Goal: Complete application form

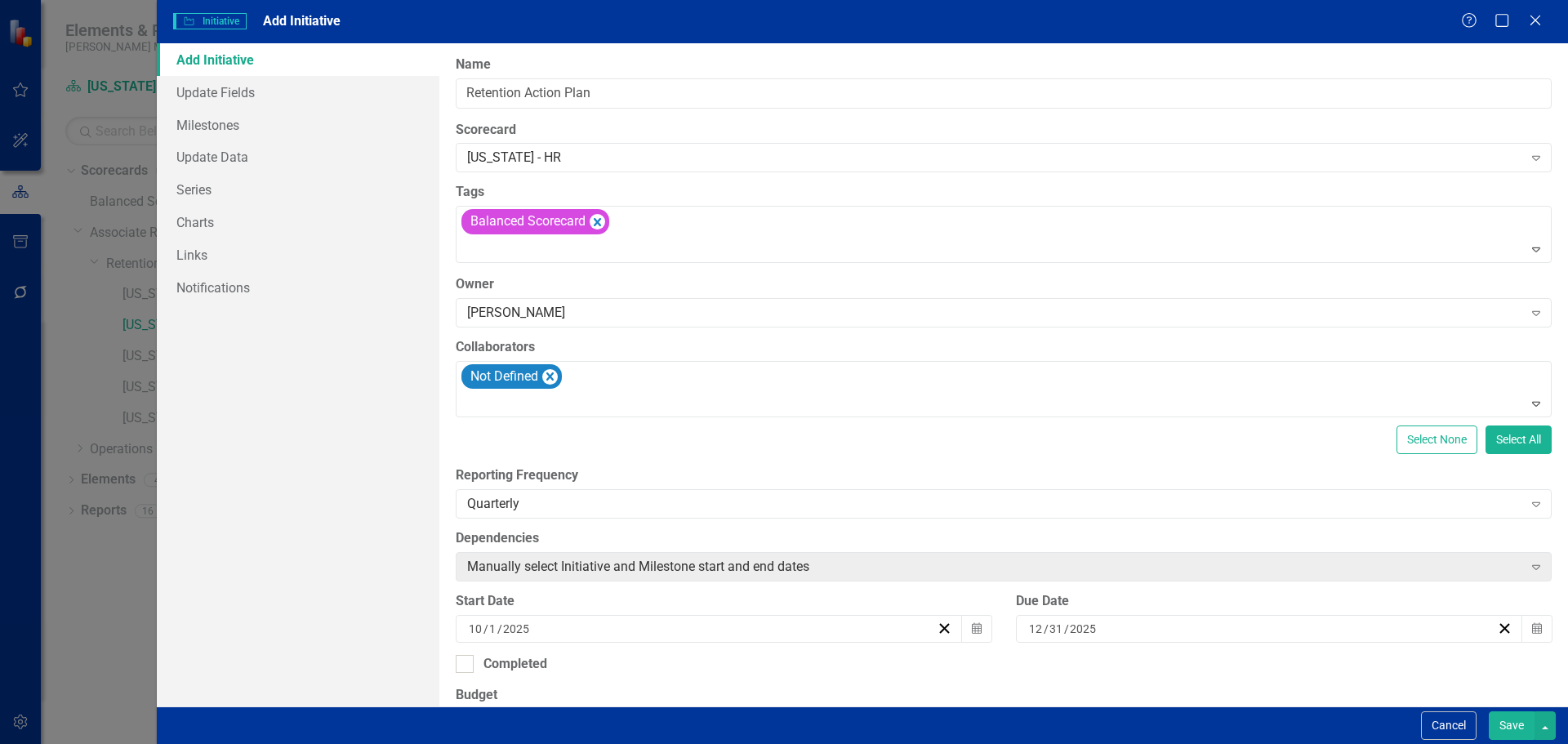
scroll to position [408, 0]
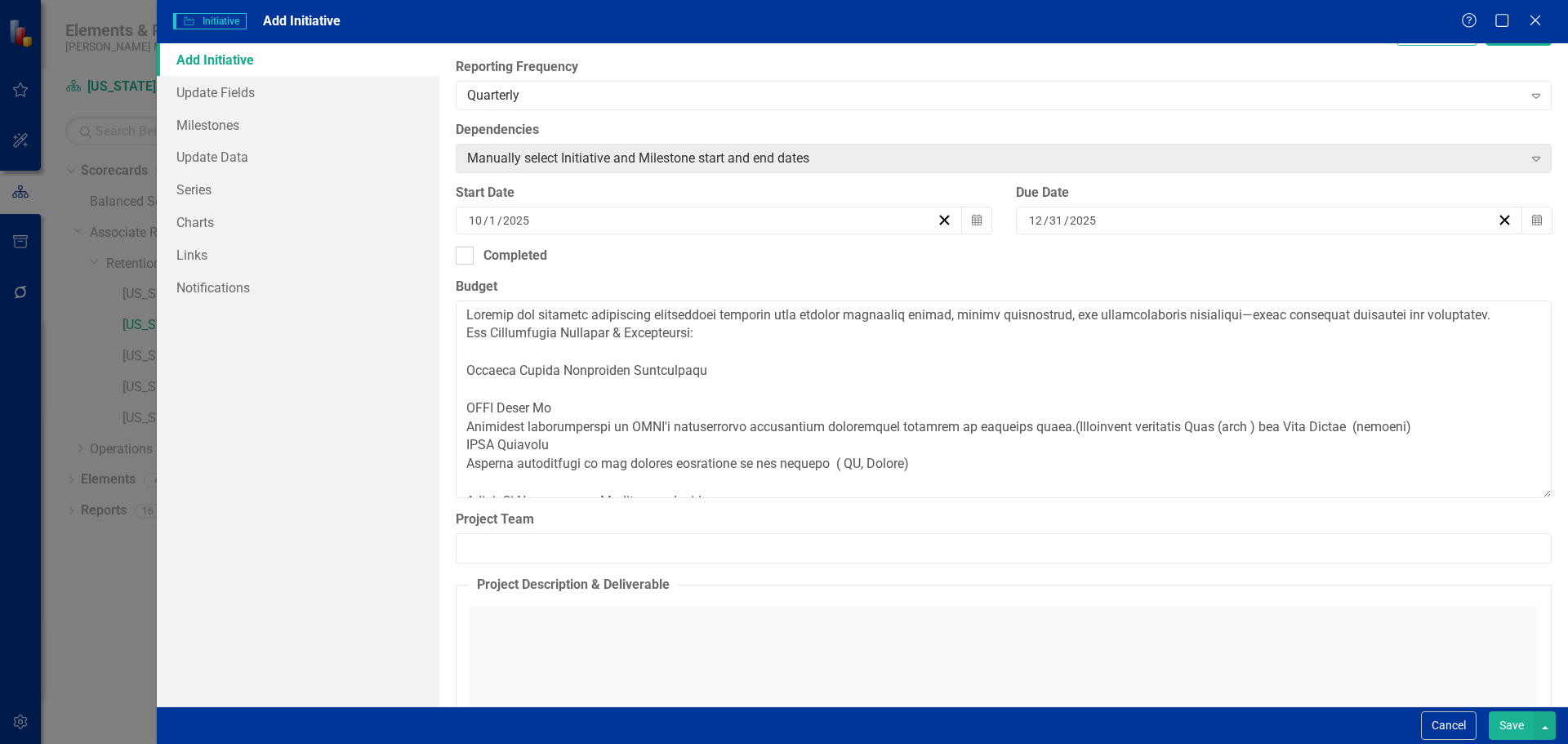
click at [944, 480] on textarea "Budget" at bounding box center [1004, 399] width 1096 height 198
drag, startPoint x: 934, startPoint y: 480, endPoint x: 454, endPoint y: 304, distance: 511.2
click at [454, 304] on div "ClearPoint Can Do More! How ClearPoint Can Help Close Enterprise plans can auto…" at bounding box center [1004, 375] width 1129 height 663
type textarea "LinkedIn Learning – Customized Paths Set up accounts to encourage every frontli…"
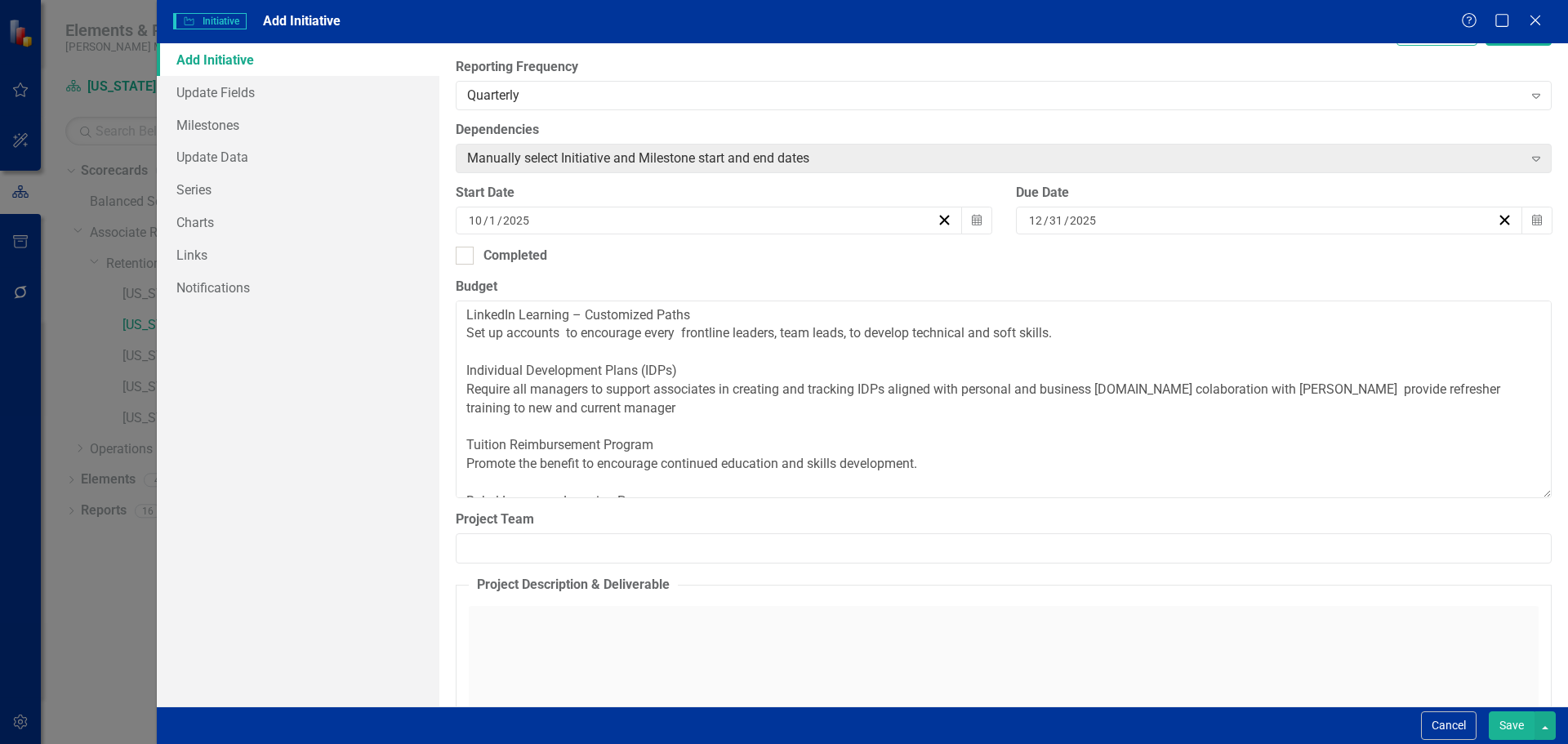
scroll to position [75, 0]
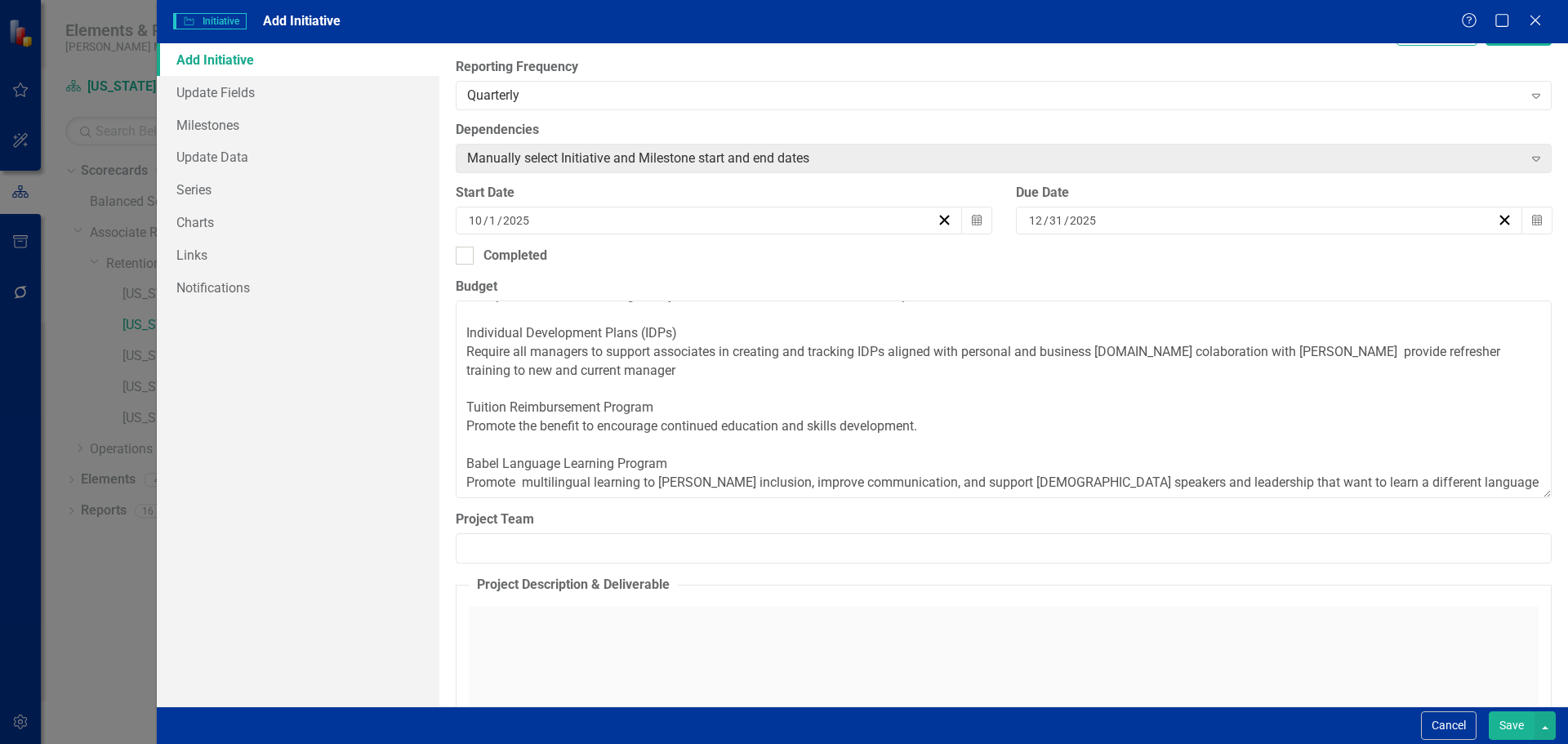
drag, startPoint x: 462, startPoint y: 348, endPoint x: 1494, endPoint y: 511, distance: 1044.8
click at [1499, 514] on div "ClearPoint Can Do More! How ClearPoint Can Help Close Enterprise plans can auto…" at bounding box center [1004, 375] width 1129 height 663
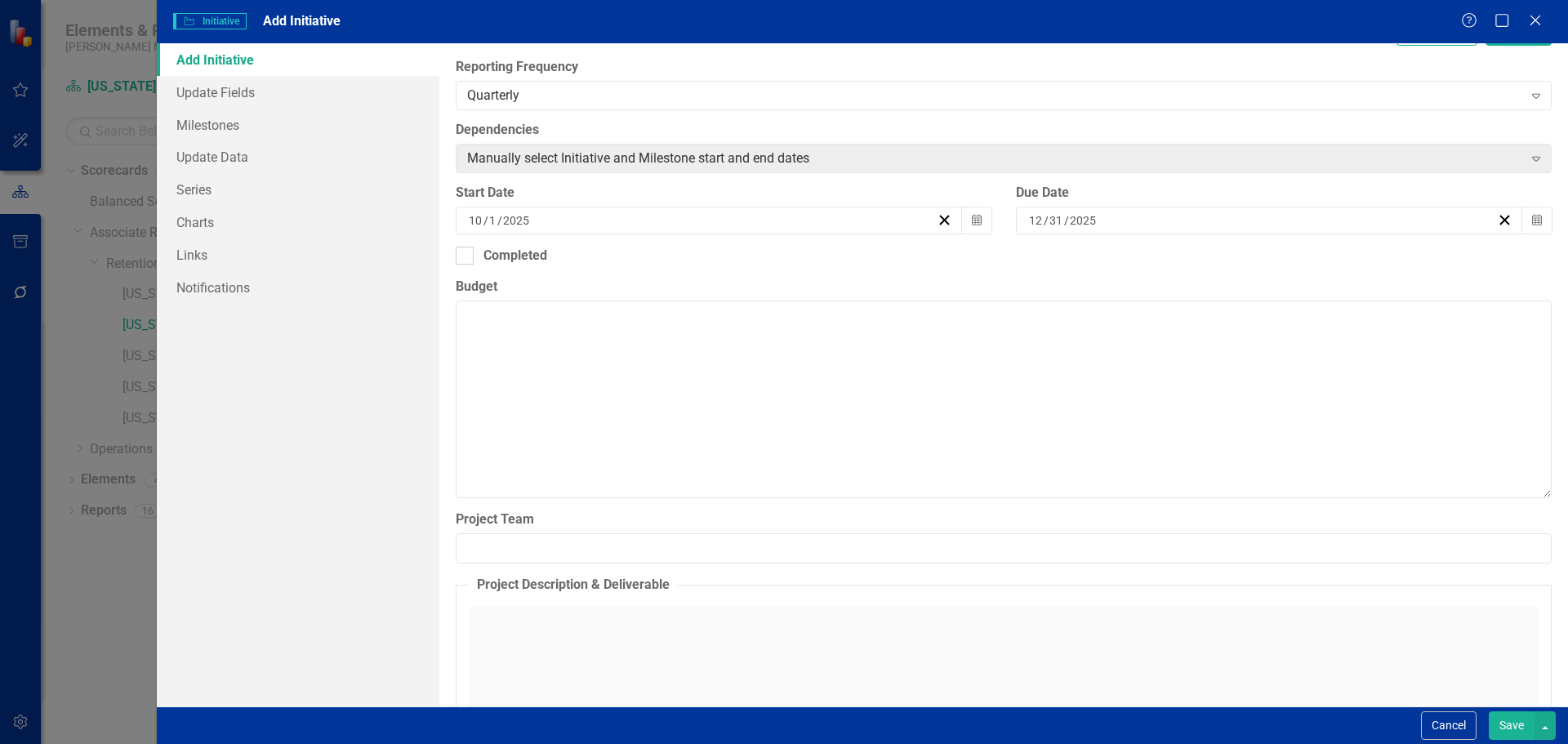
scroll to position [0, 0]
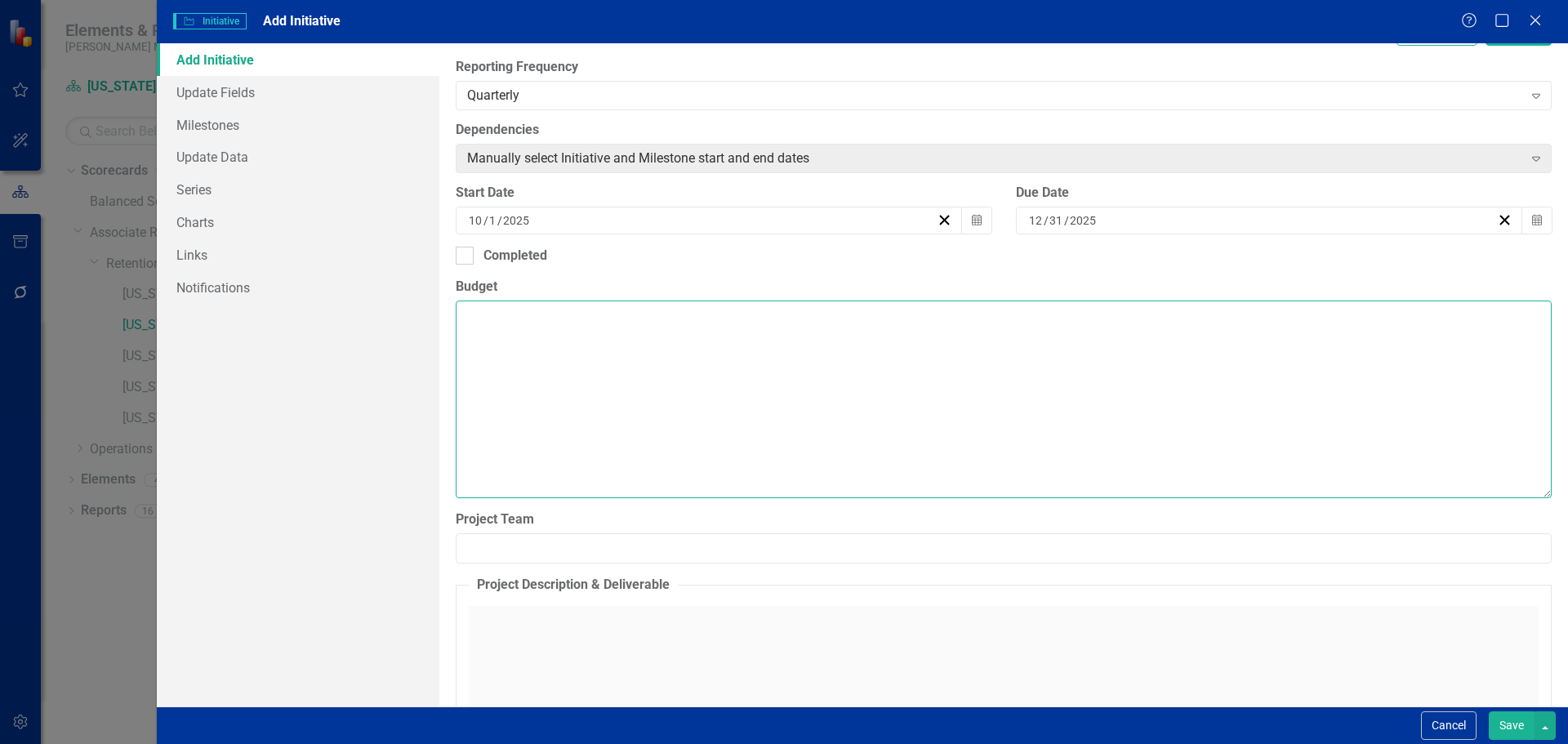
click at [480, 324] on textarea "Budget" at bounding box center [1004, 399] width 1096 height 198
paste textarea "Loremipsu: Dolorsi ame consecte adipiscing elitseddoei temporin utla etdolor ma…"
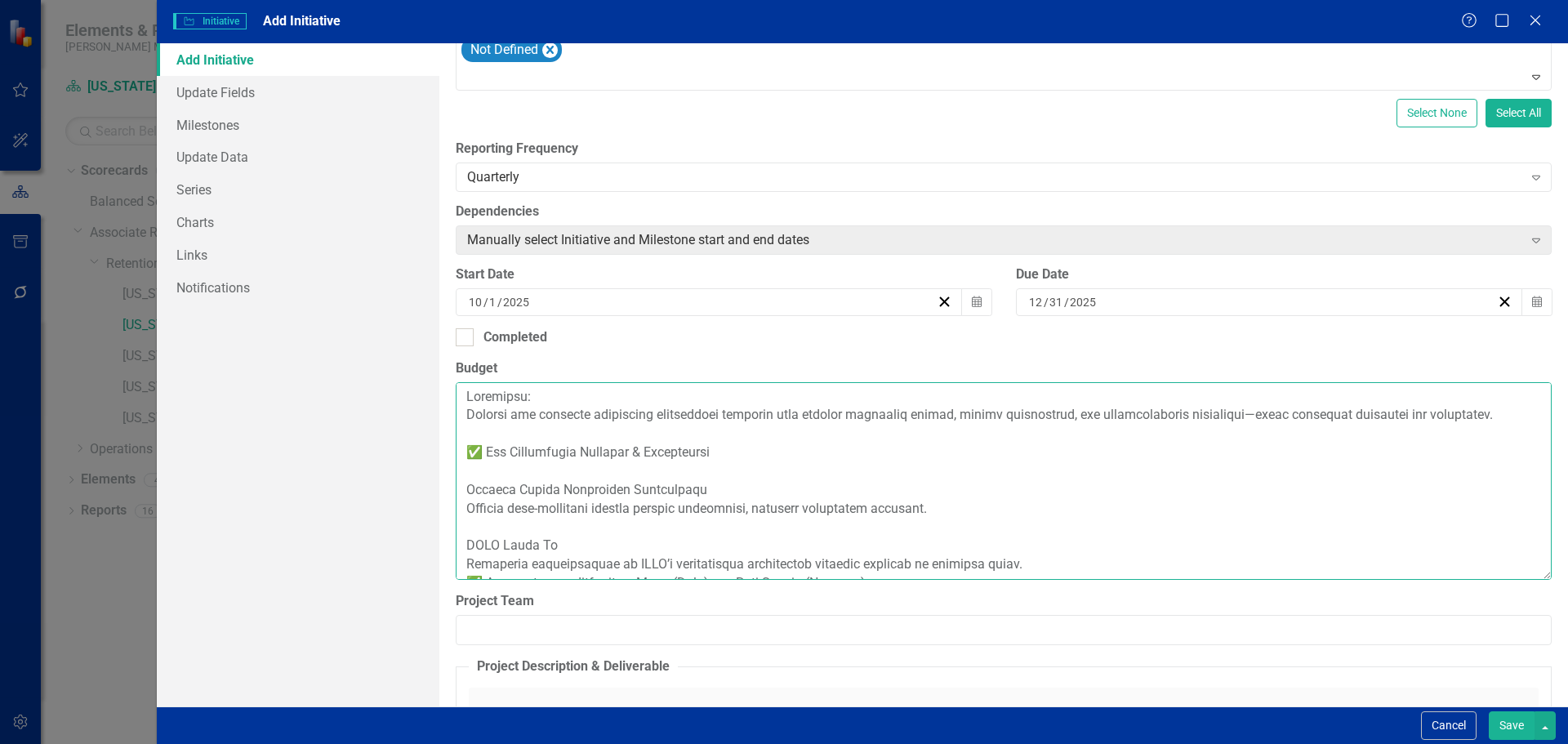
drag, startPoint x: 487, startPoint y: 489, endPoint x: 468, endPoint y: 493, distance: 19.4
click at [468, 493] on textarea "Budget" at bounding box center [1004, 480] width 1096 height 198
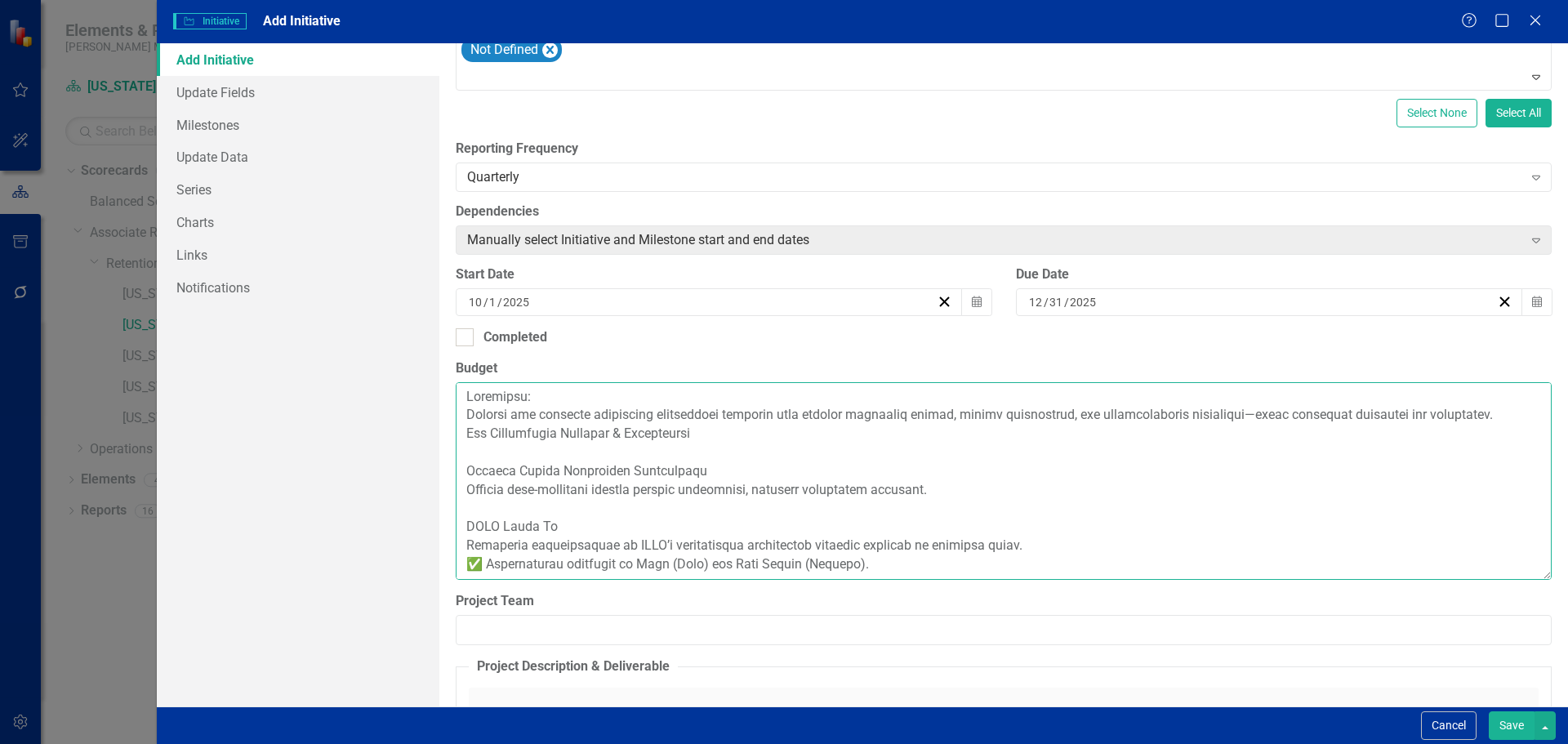
drag, startPoint x: 927, startPoint y: 521, endPoint x: 442, endPoint y: 533, distance: 485.1
click at [442, 533] on div "ClearPoint Can Do More! How ClearPoint Can Help Close Enterprise plans can auto…" at bounding box center [1004, 375] width 1129 height 663
click at [474, 542] on textarea "Budget" at bounding box center [1004, 480] width 1096 height 198
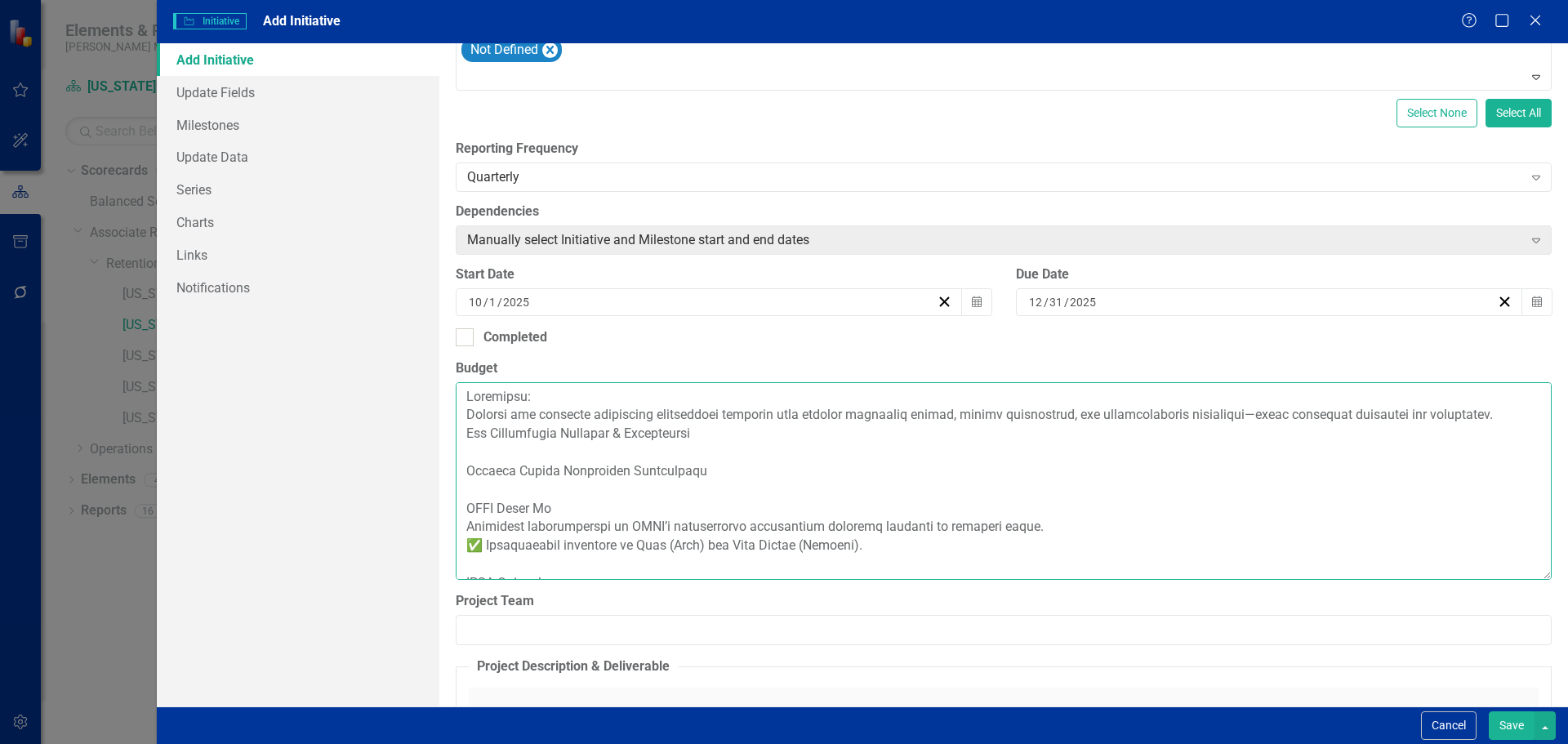
click at [465, 543] on textarea "Budget" at bounding box center [1004, 480] width 1096 height 198
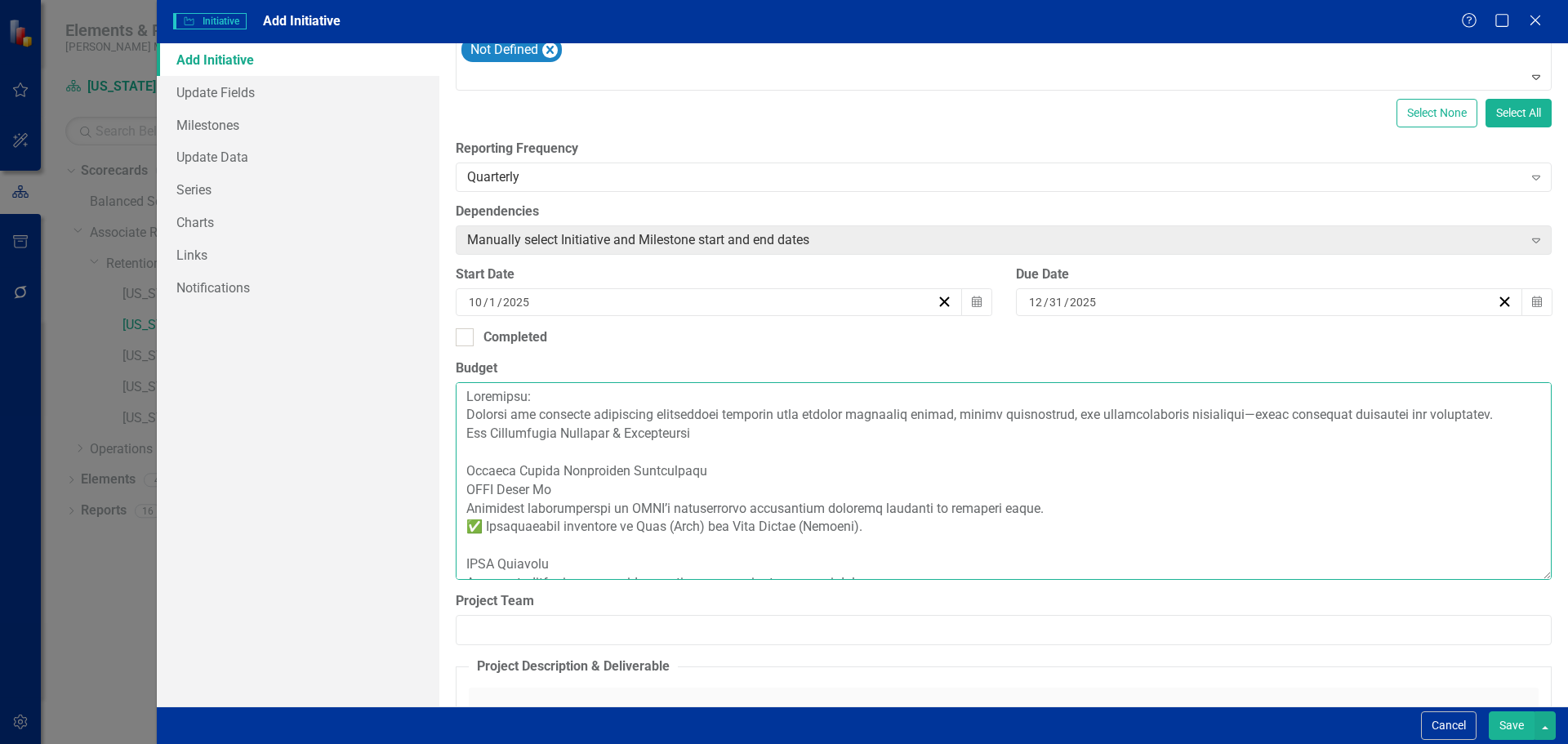
click at [466, 506] on textarea "Budget" at bounding box center [1004, 480] width 1096 height 198
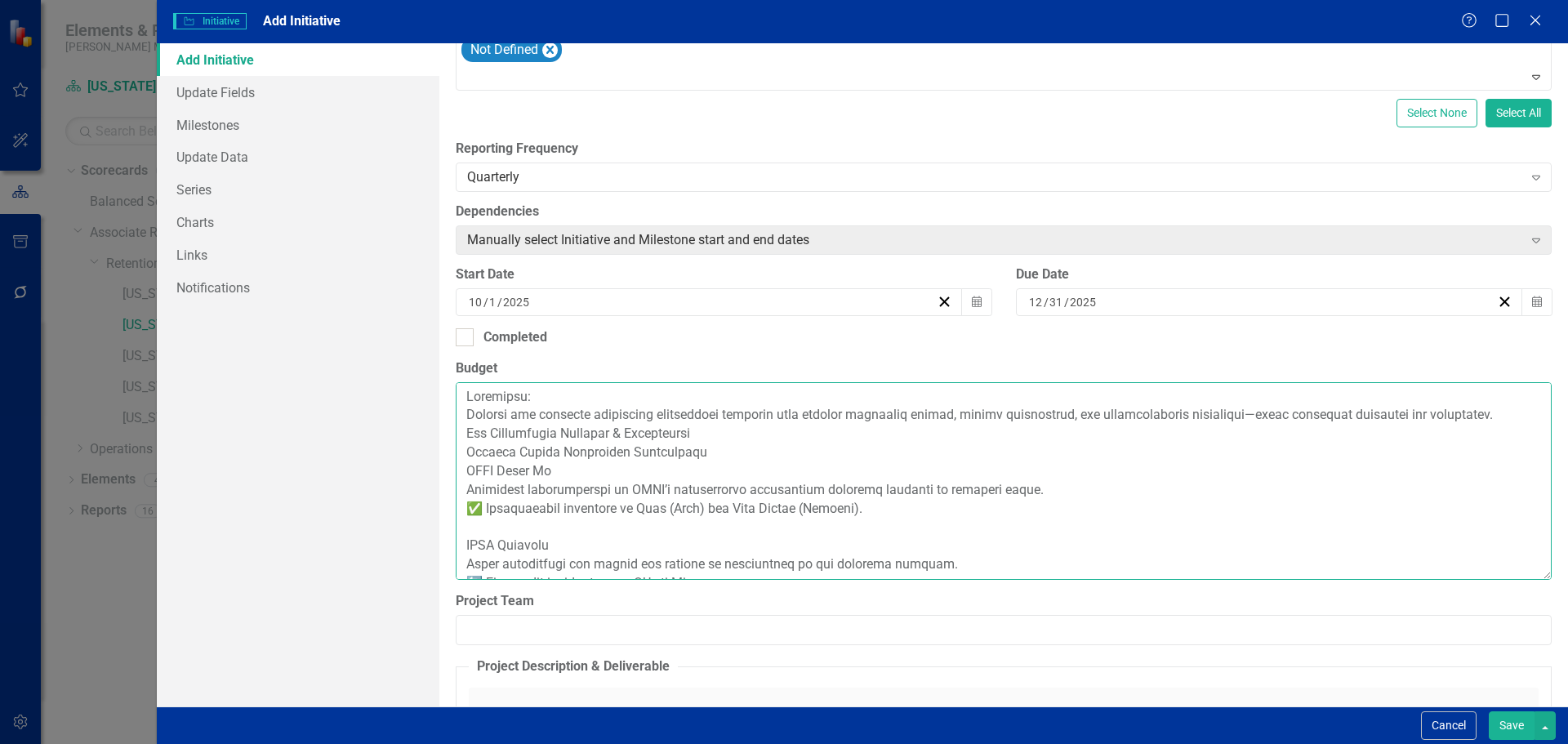
drag, startPoint x: 1030, startPoint y: 527, endPoint x: 660, endPoint y: 531, distance: 370.0
click at [660, 531] on textarea "Budget" at bounding box center [1004, 480] width 1096 height 198
click at [485, 548] on textarea "Budget" at bounding box center [1004, 480] width 1096 height 198
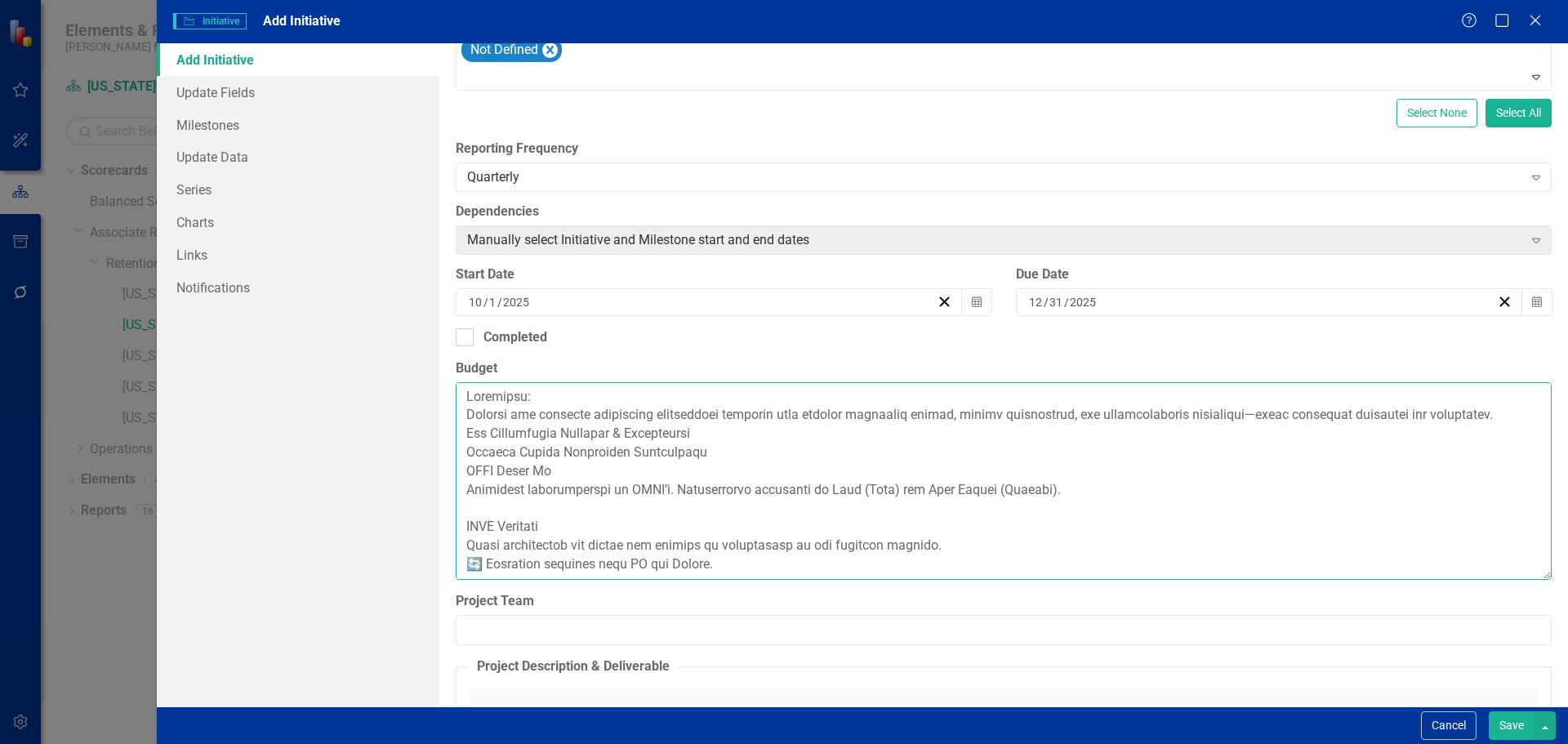
click at [1050, 525] on textarea "Budget" at bounding box center [1004, 480] width 1096 height 198
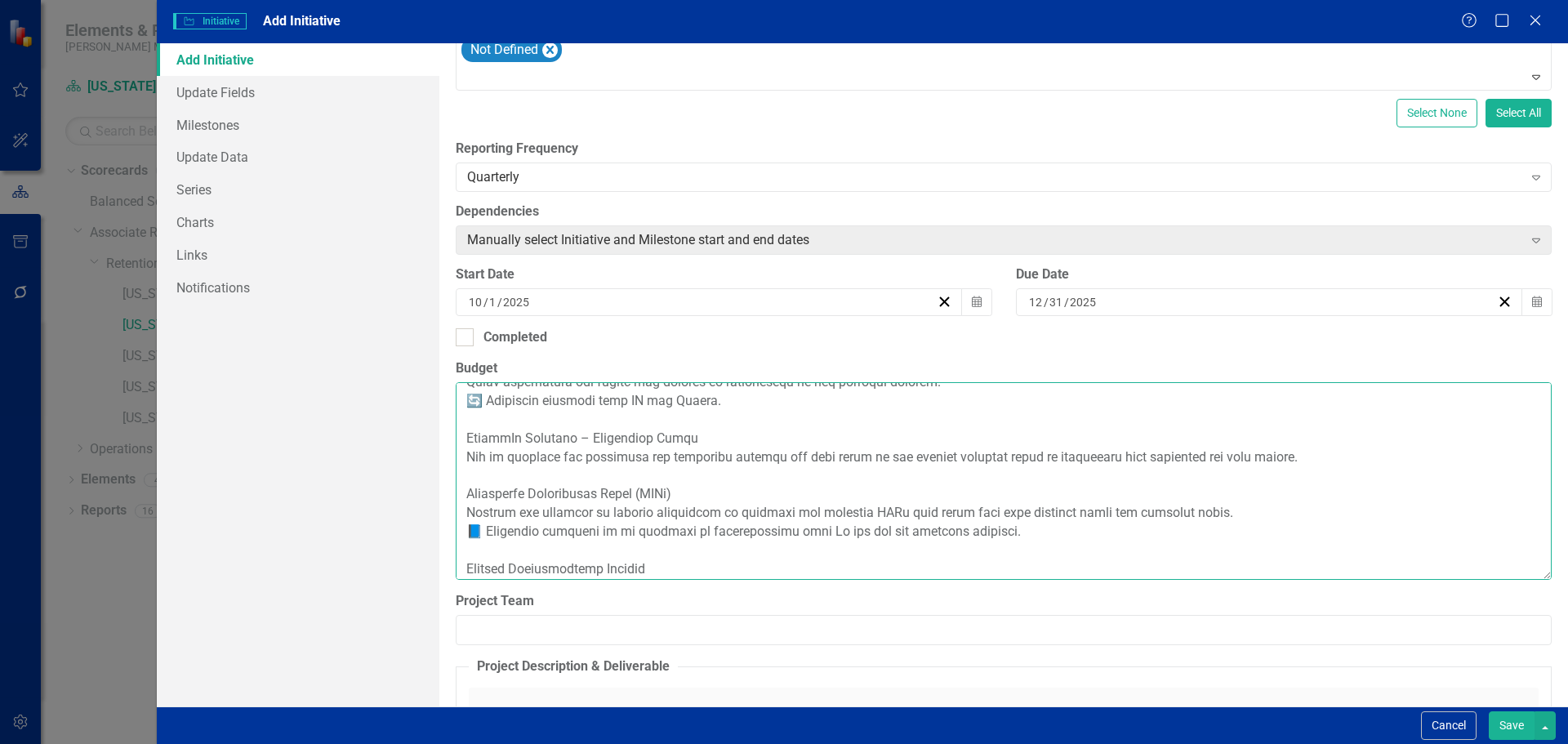
scroll to position [81, 0]
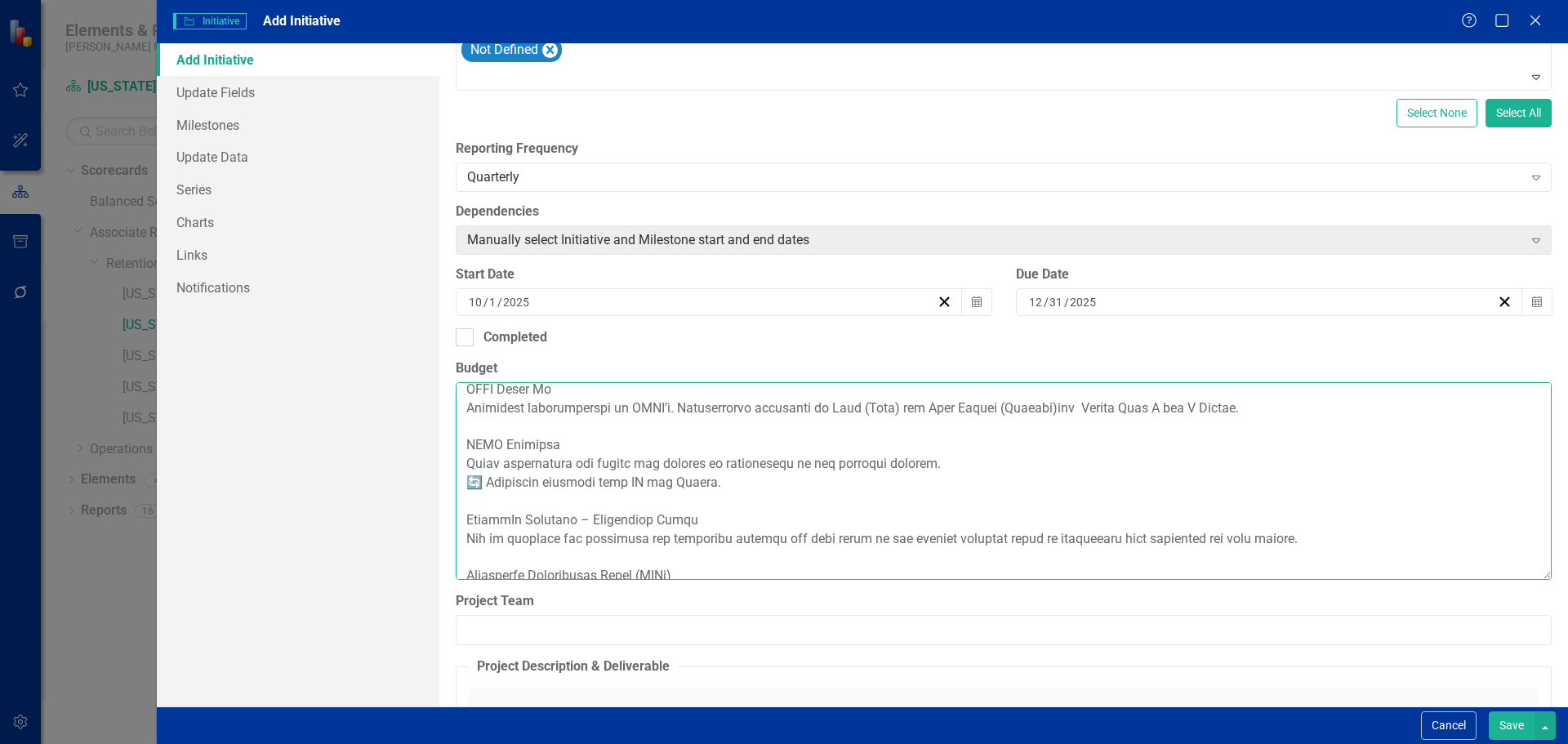
click at [464, 481] on textarea "Budget" at bounding box center [1004, 480] width 1096 height 198
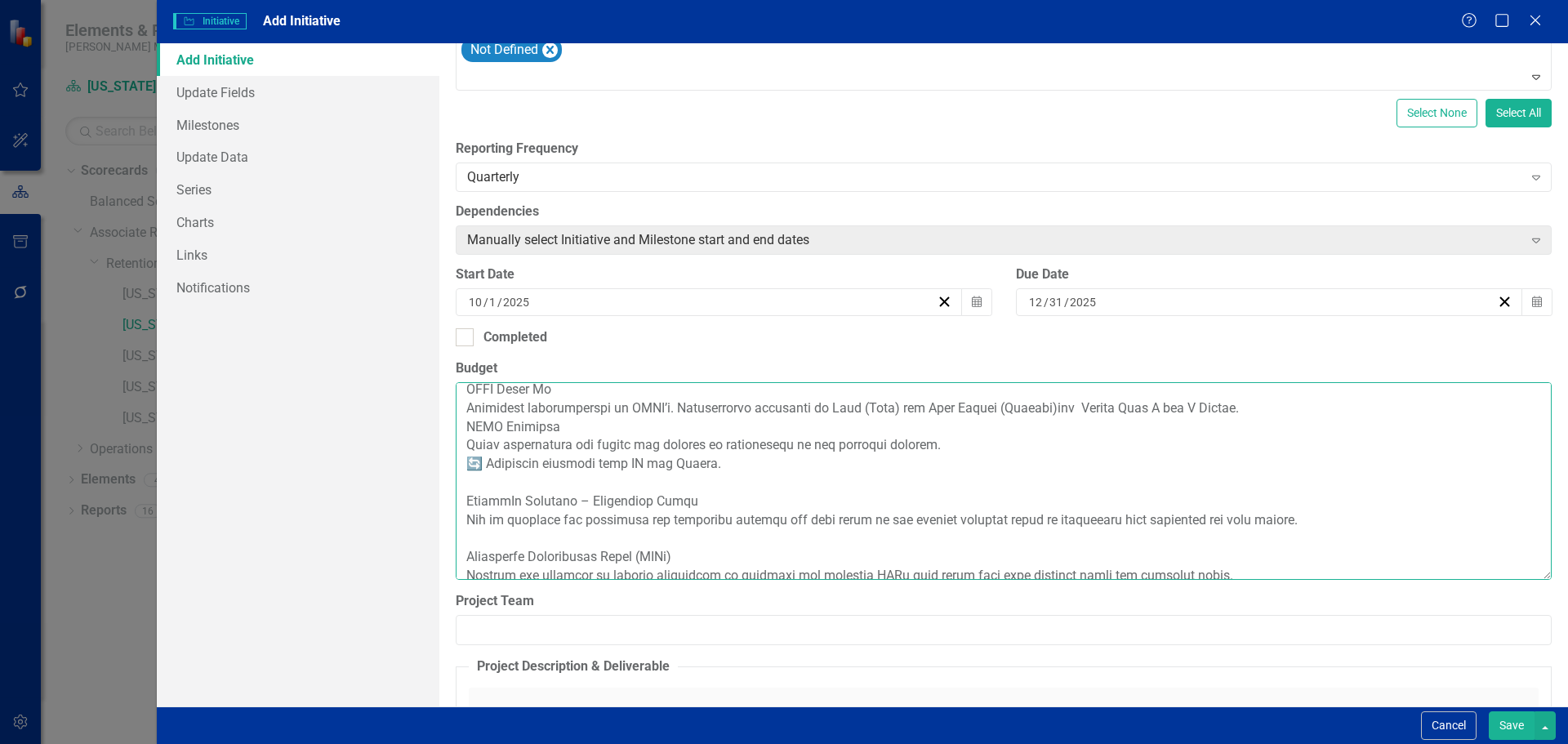
click at [484, 500] on textarea "Budget" at bounding box center [1004, 480] width 1096 height 198
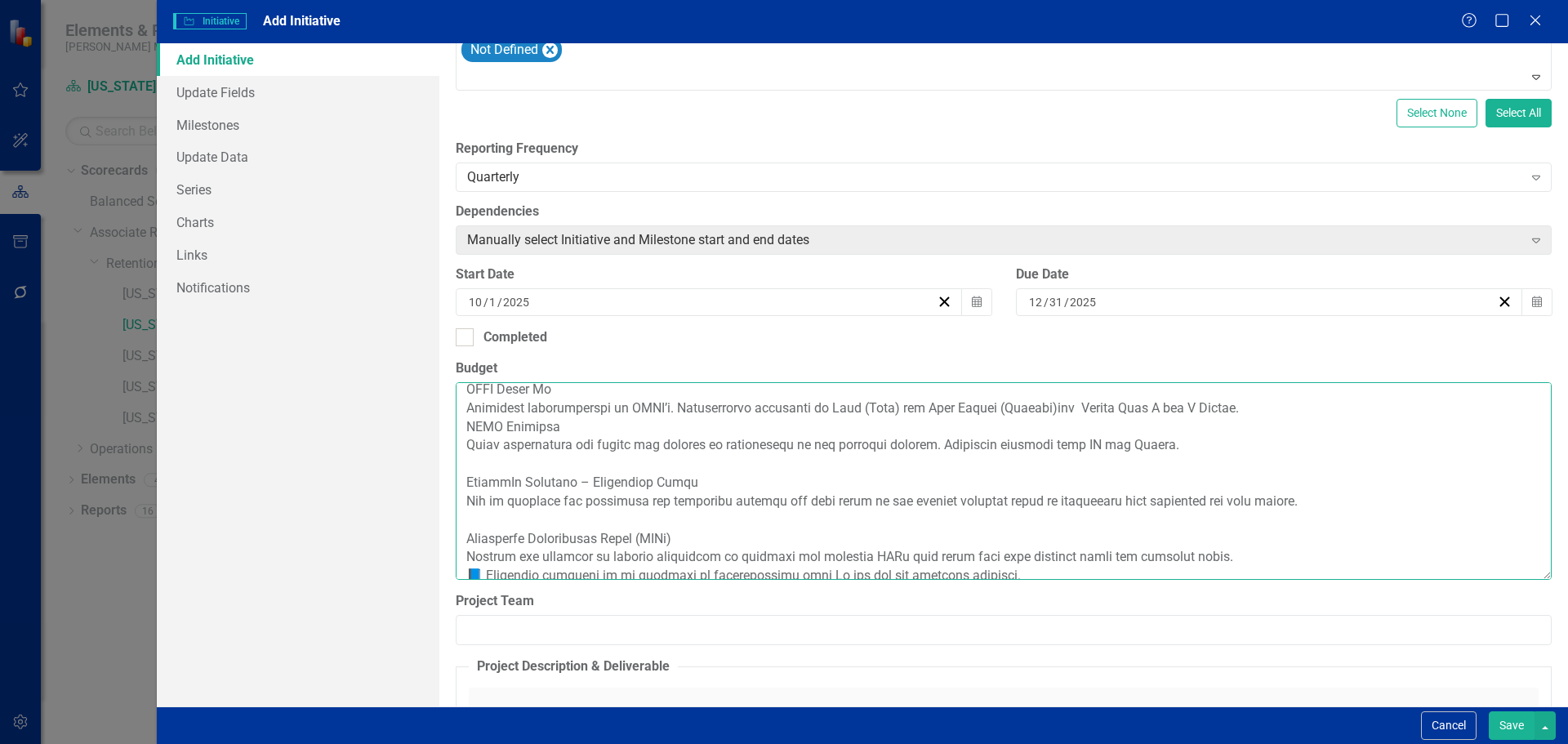
click at [465, 517] on textarea "Budget" at bounding box center [1004, 480] width 1096 height 198
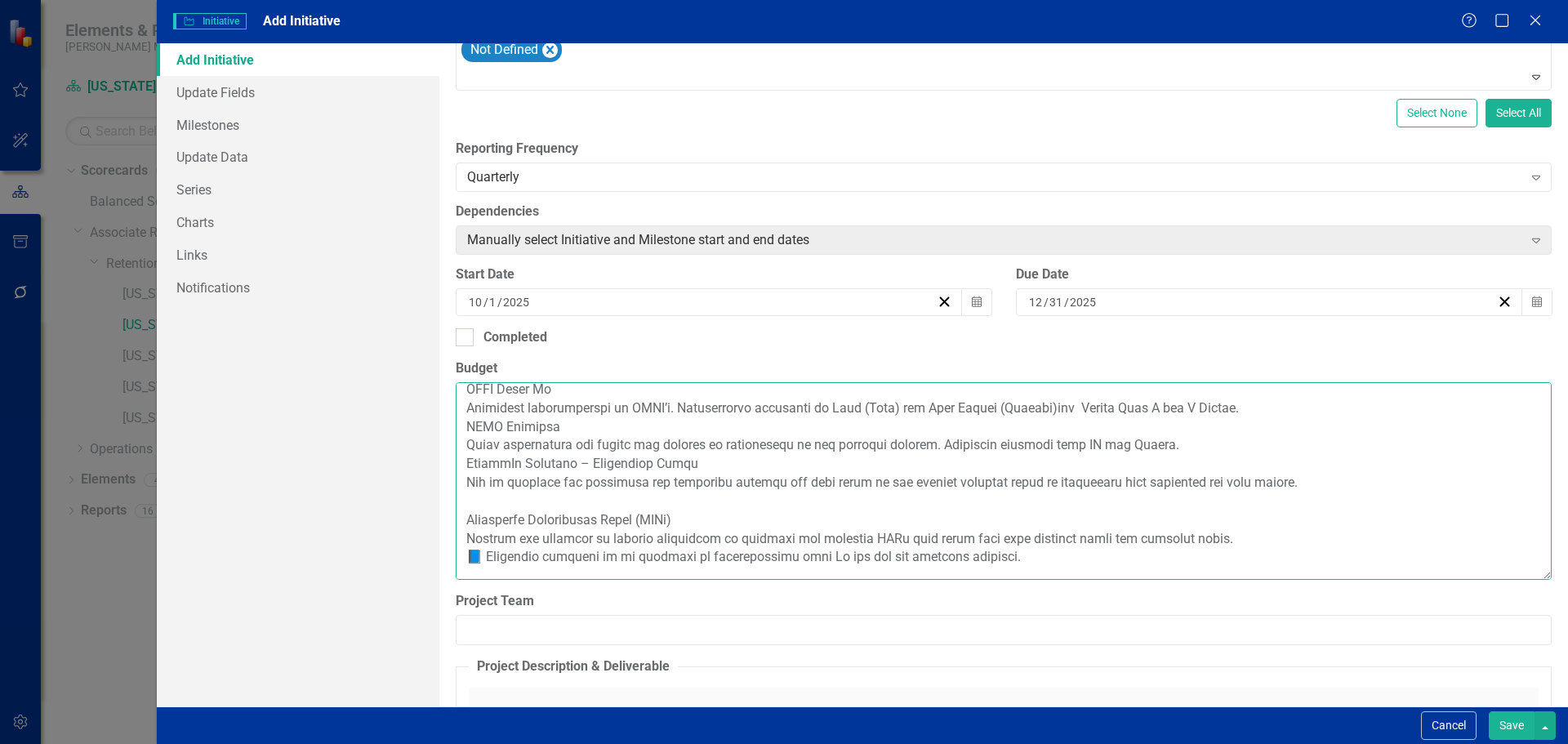
scroll to position [164, 0]
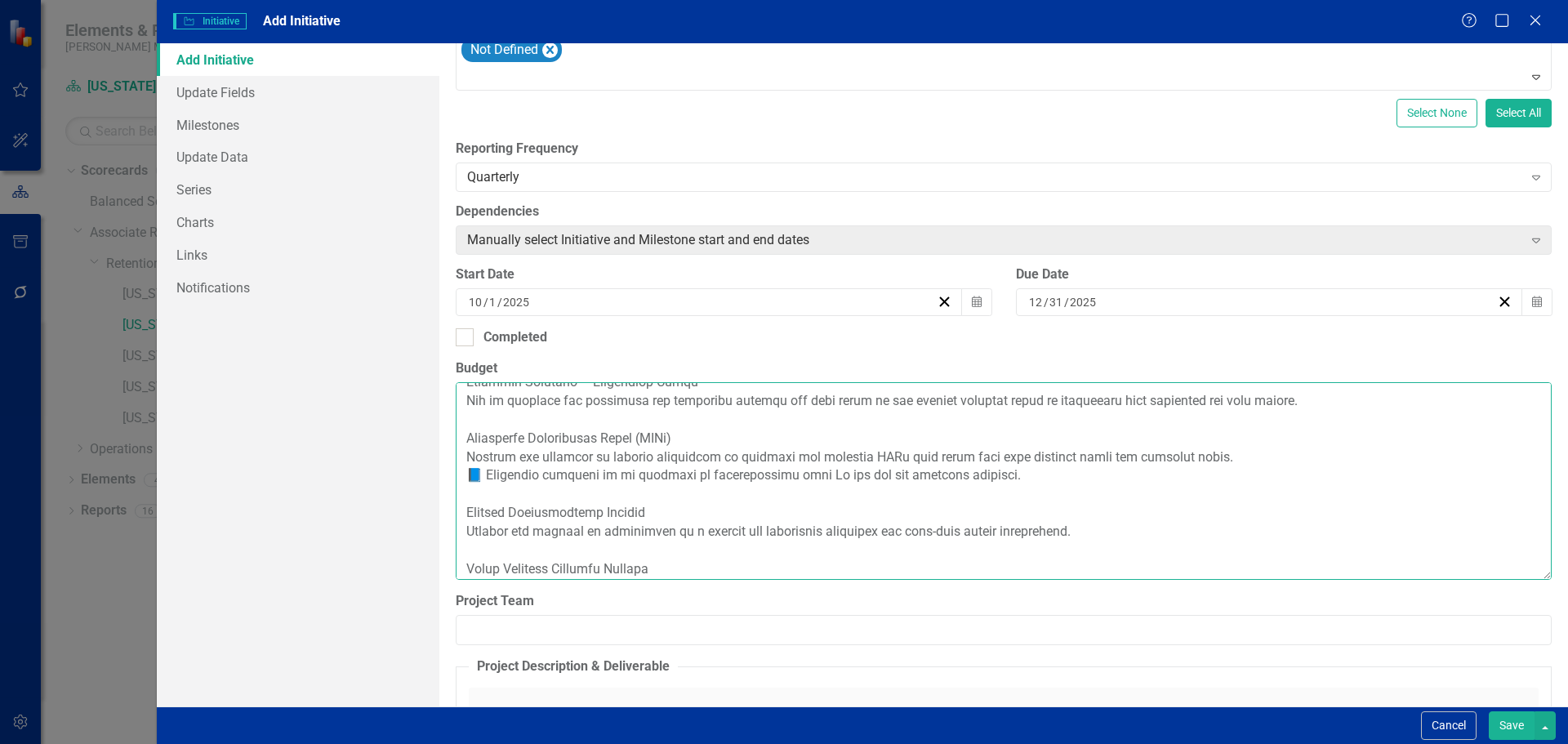
click at [465, 473] on textarea "Budget" at bounding box center [1004, 480] width 1096 height 198
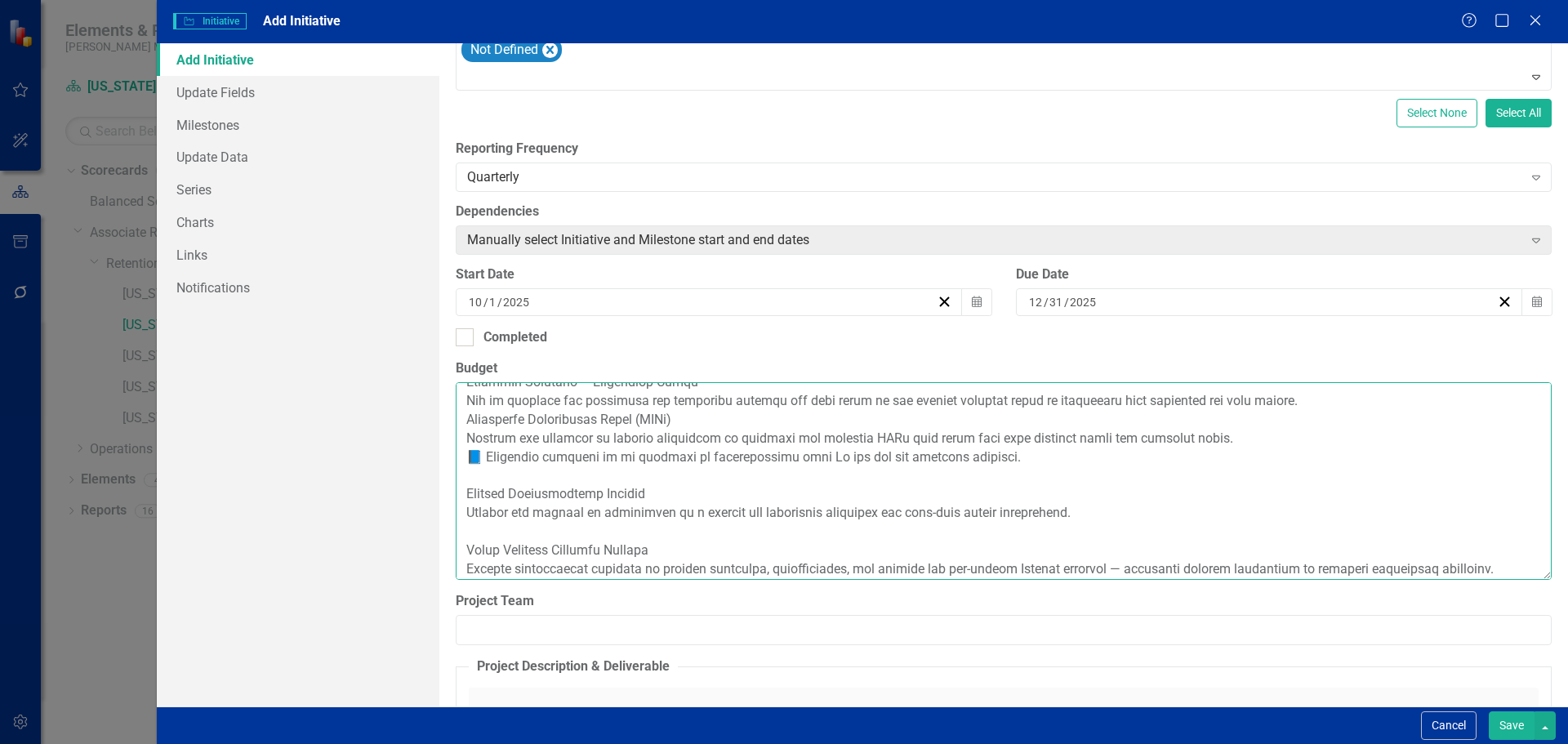
click at [483, 494] on textarea "Budget" at bounding box center [1004, 480] width 1096 height 198
drag, startPoint x: 513, startPoint y: 477, endPoint x: 461, endPoint y: 482, distance: 52.2
click at [463, 479] on textarea "Budget" at bounding box center [1004, 480] width 1096 height 198
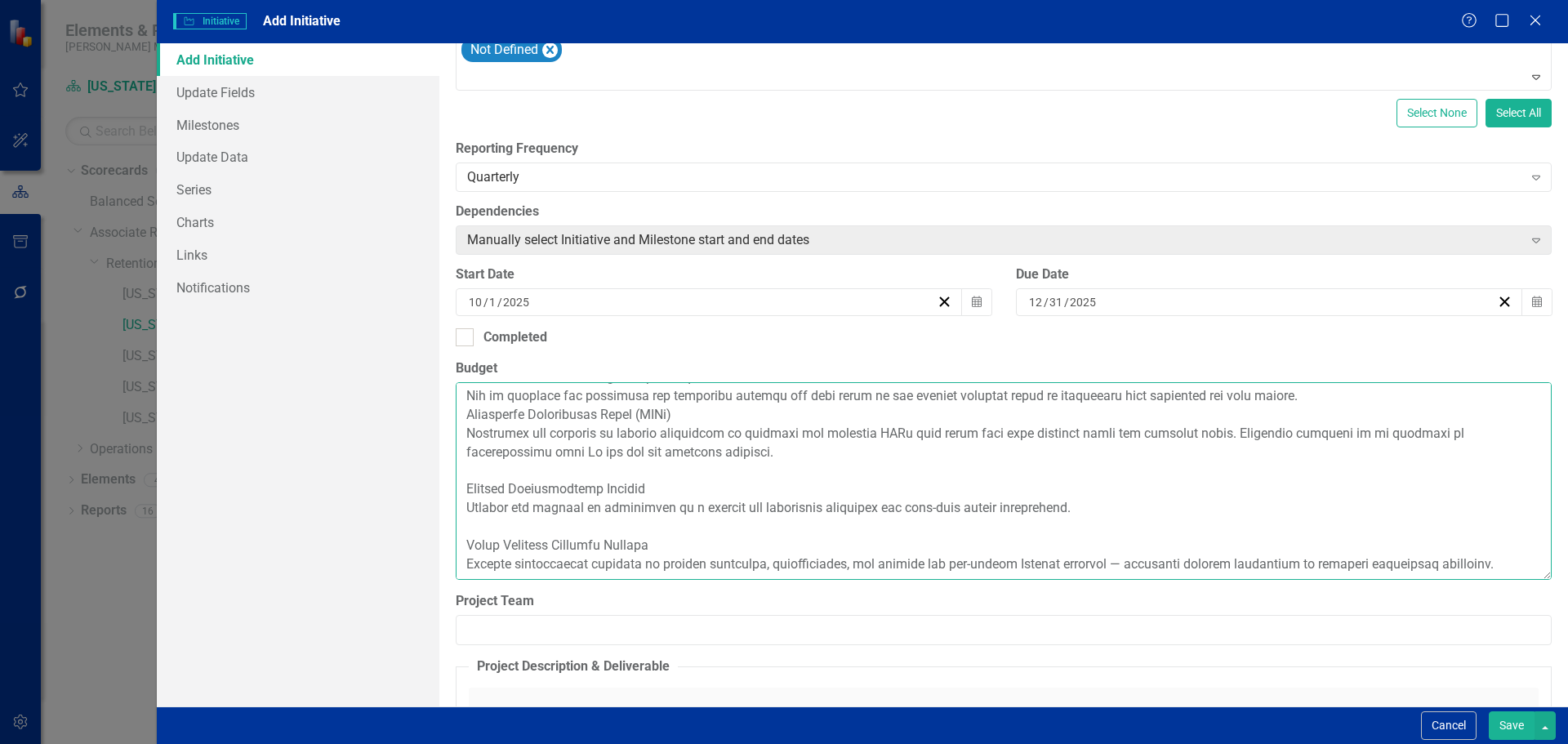
scroll to position [223, 0]
click at [465, 467] on textarea "Budget" at bounding box center [1004, 480] width 1096 height 198
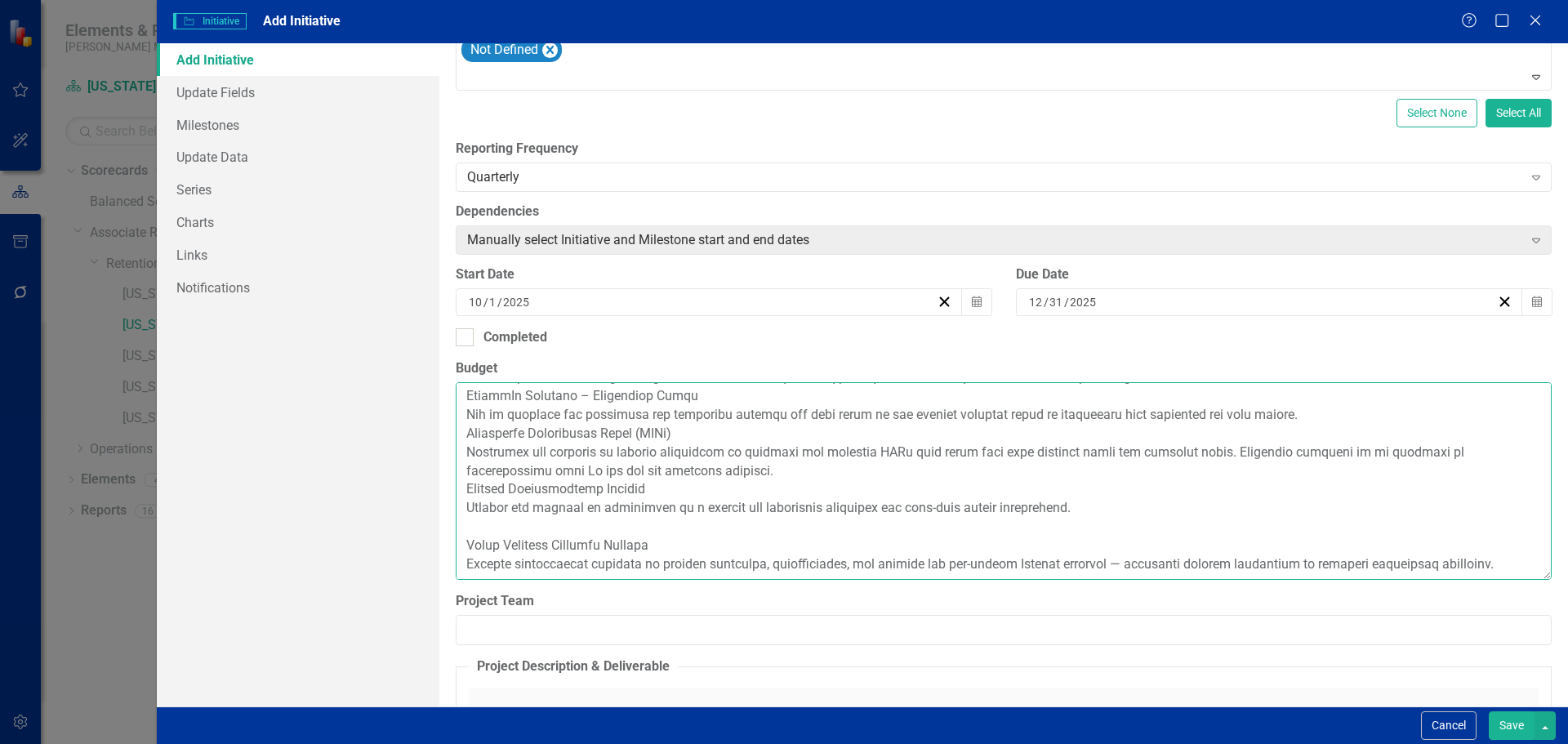
scroll to position [205, 0]
click at [475, 505] on textarea "Budget" at bounding box center [1004, 480] width 1096 height 198
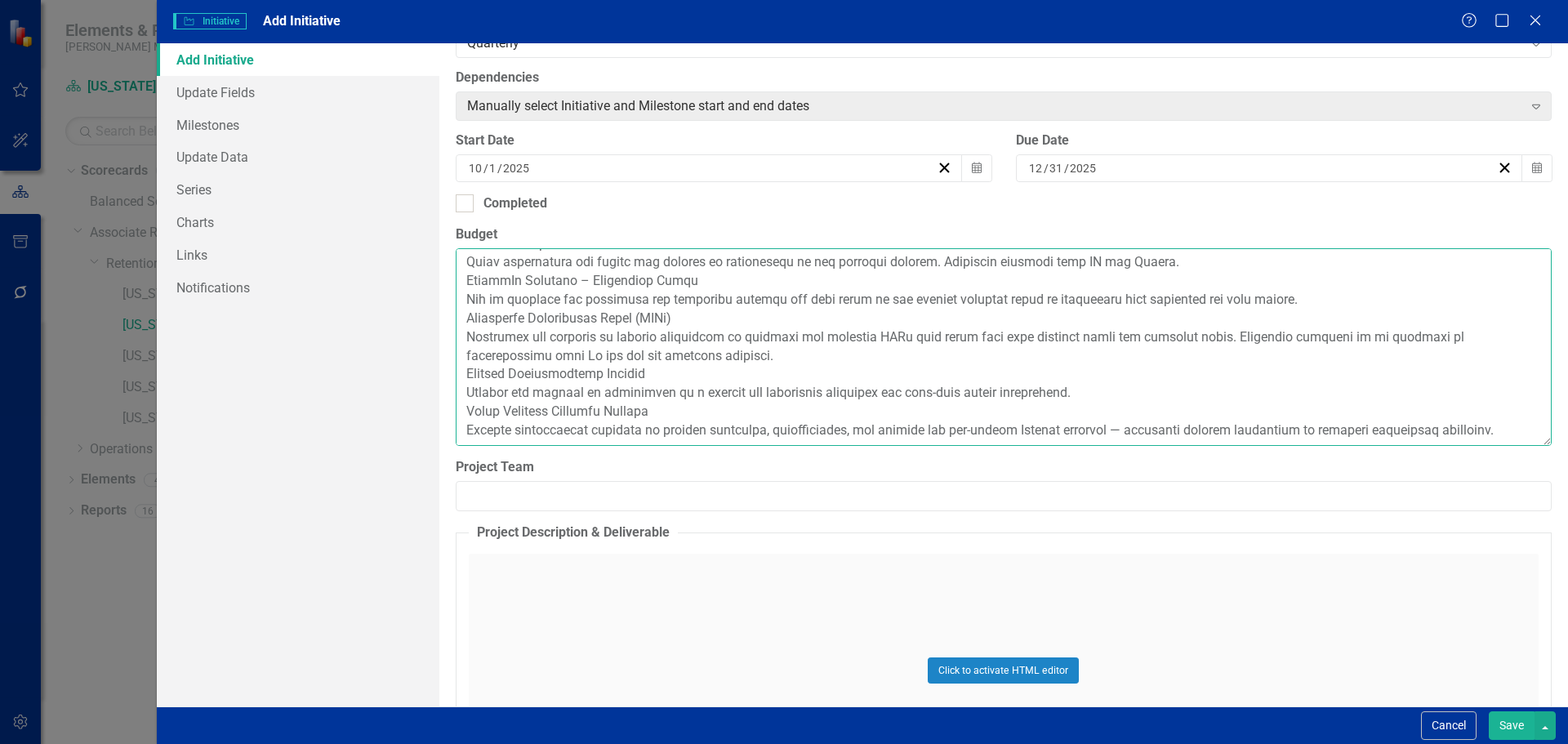
scroll to position [490, 0]
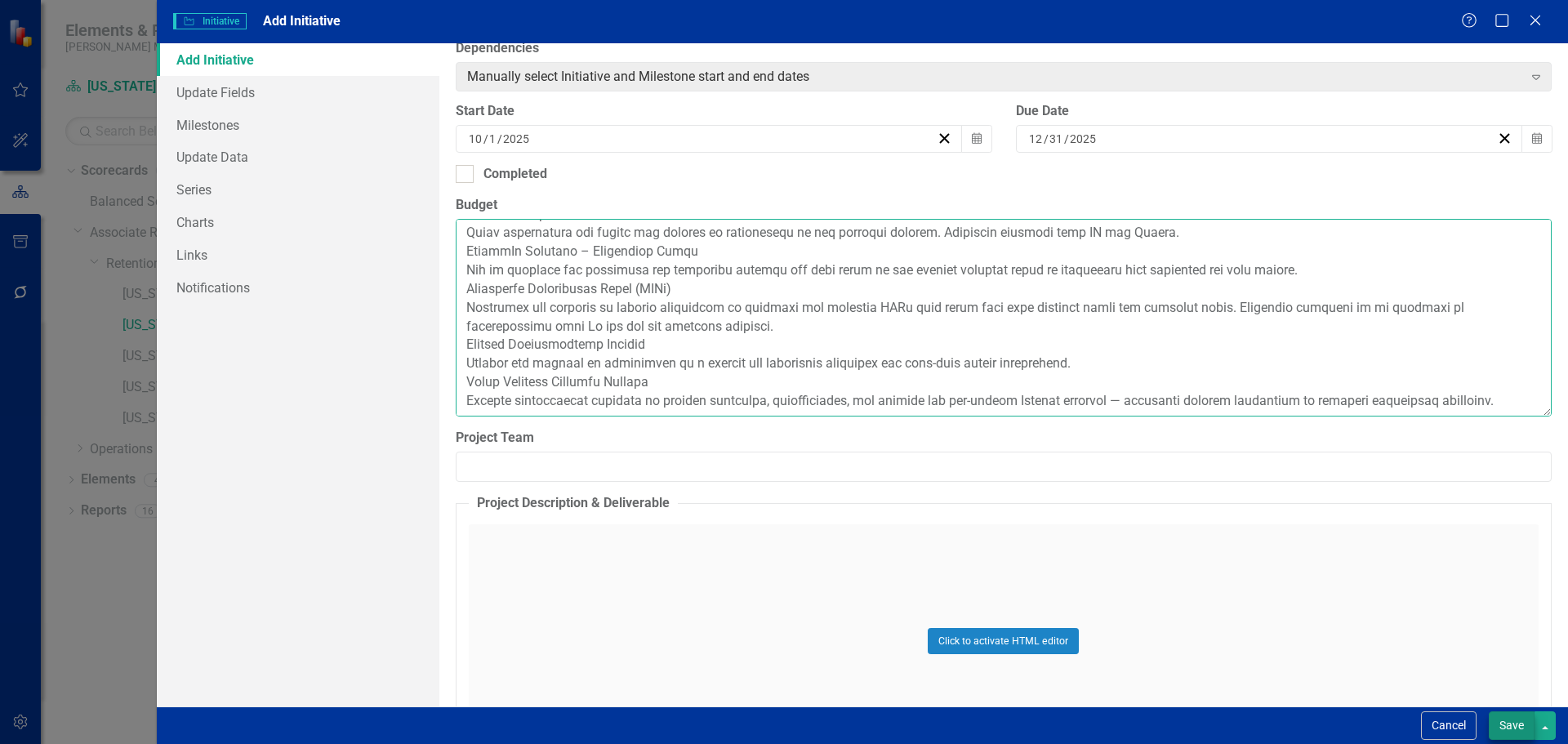
type textarea "Loremipsu: Dolorsi ame consecte adipiscing elitseddoei temporin utla etdolor ma…"
click at [1502, 721] on button "Save" at bounding box center [1511, 724] width 45 height 28
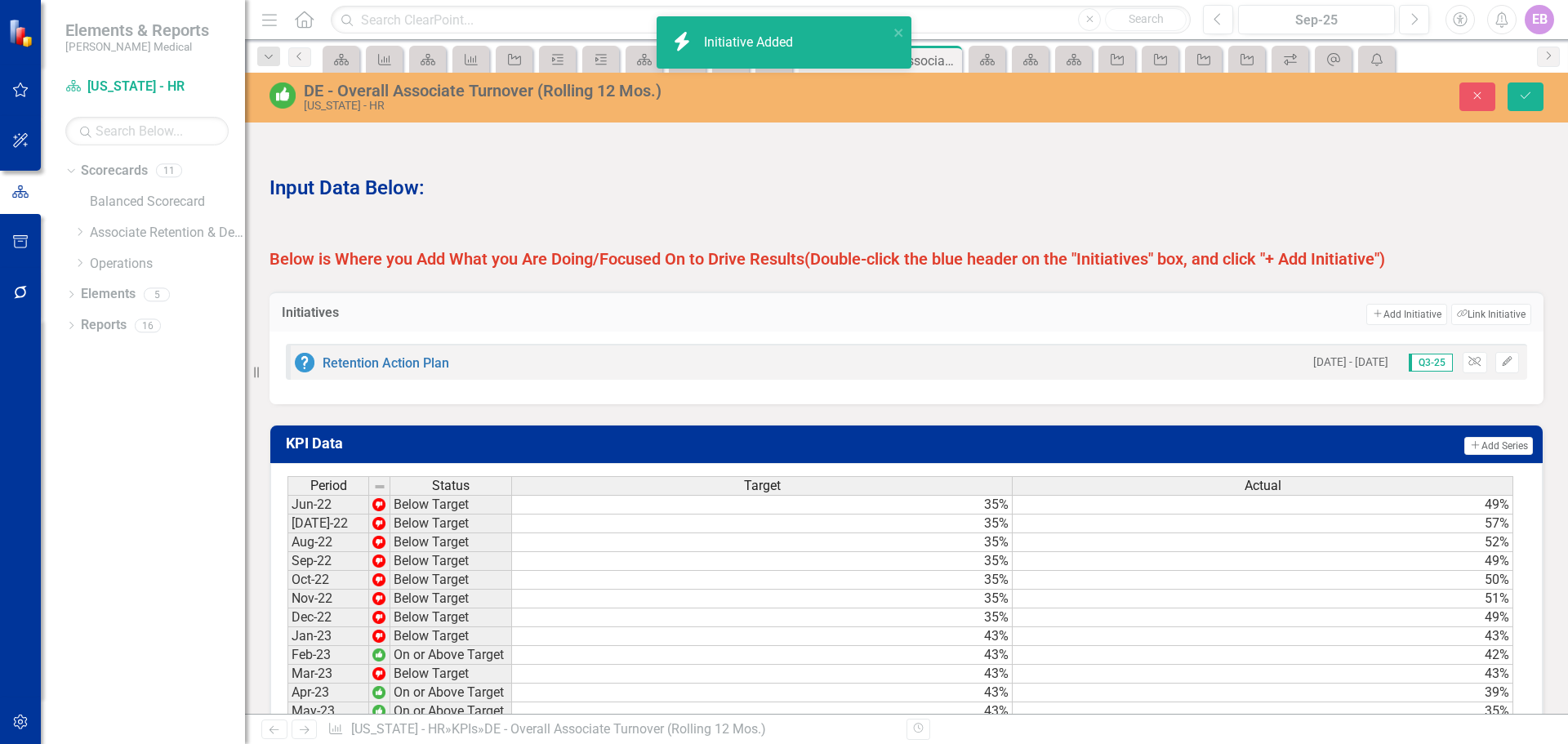
scroll to position [1173, 0]
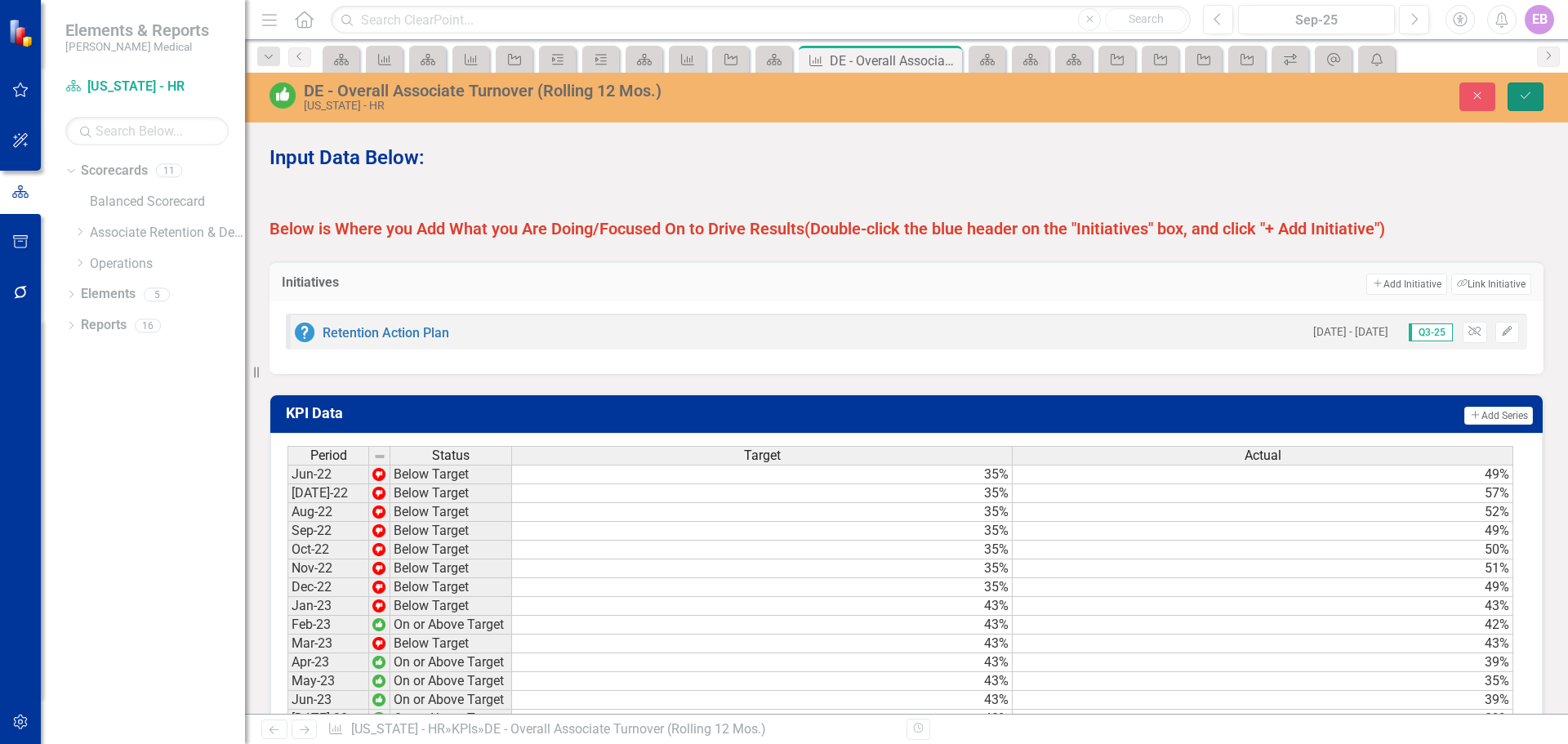
click at [1531, 91] on icon "Save" at bounding box center [1524, 95] width 15 height 11
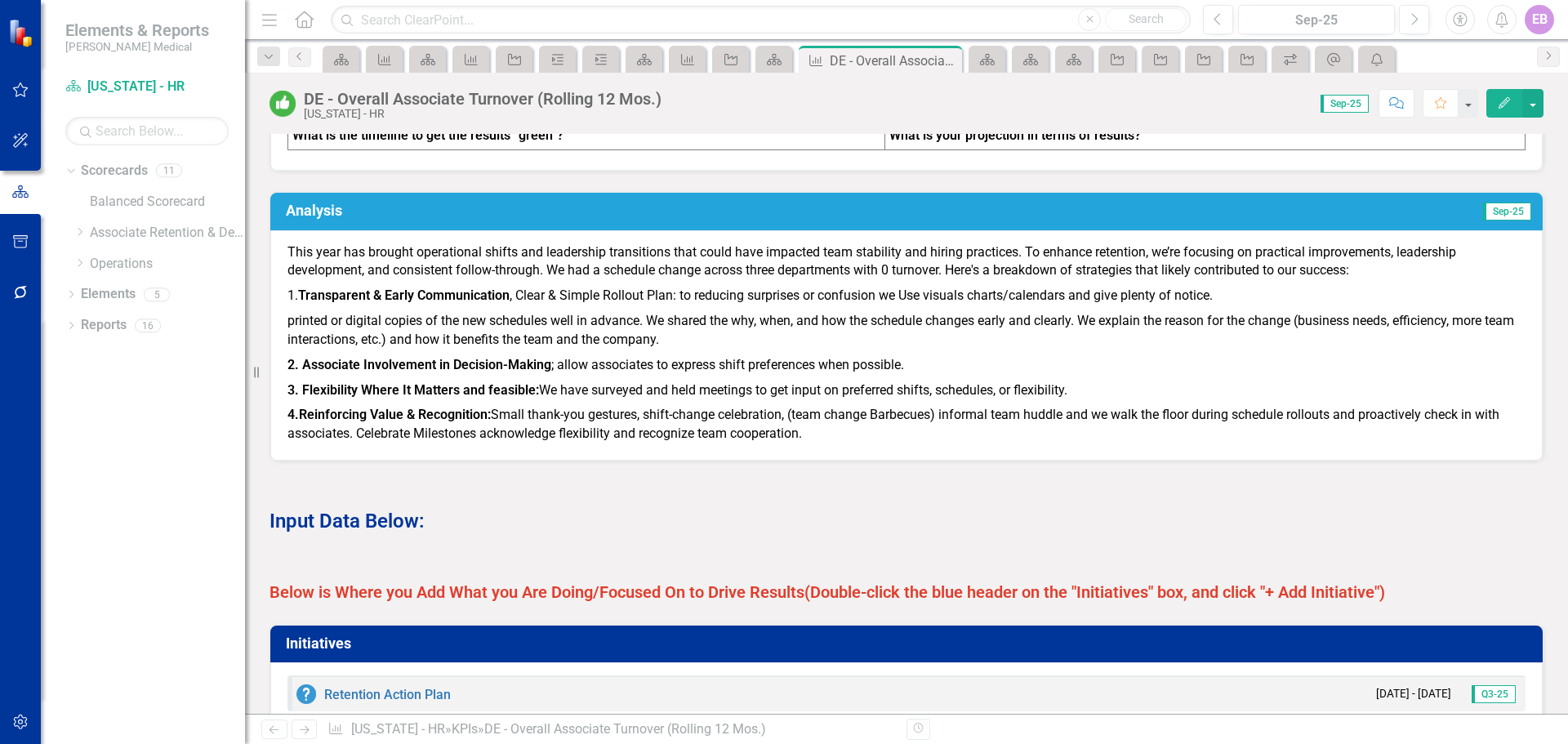
scroll to position [868, 0]
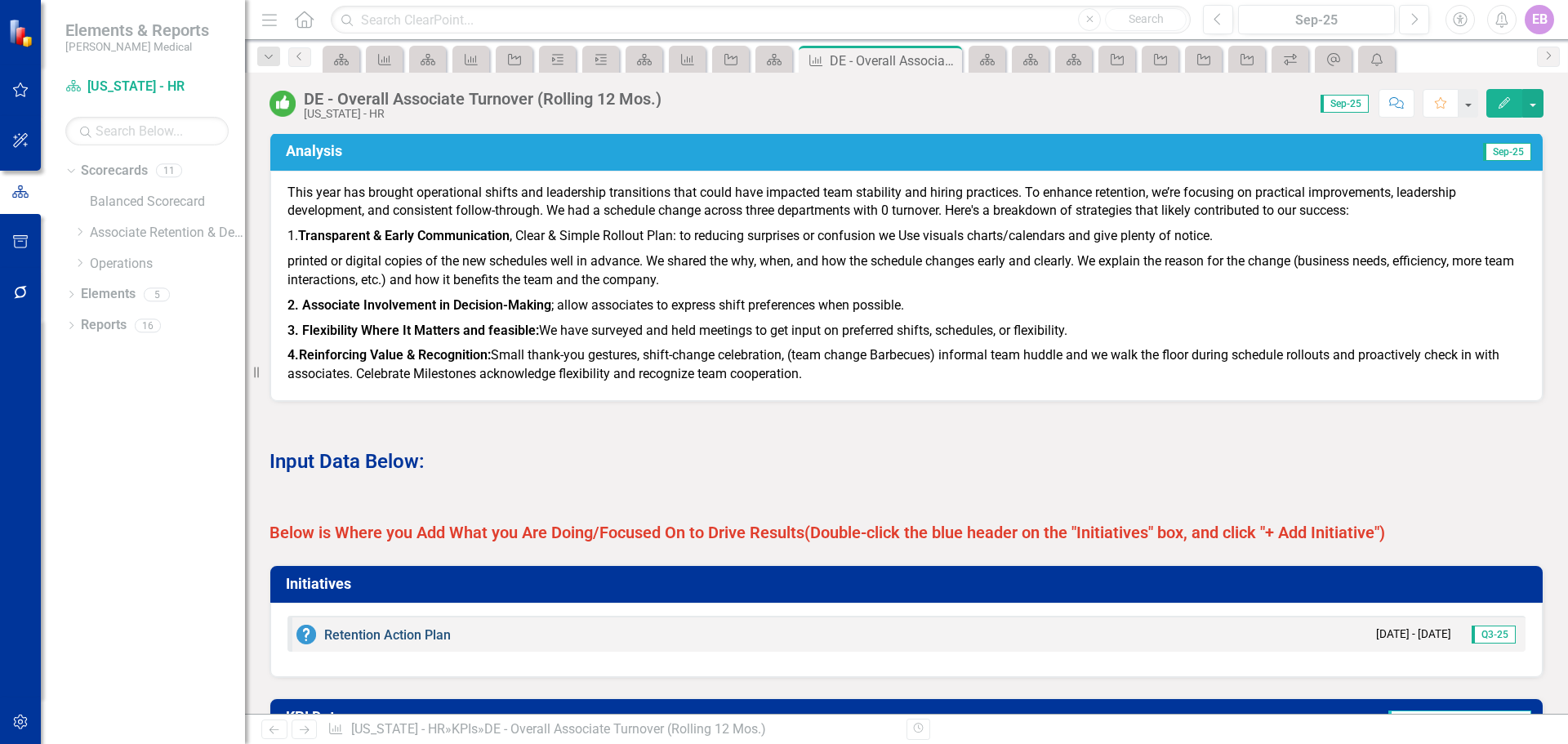
click at [386, 642] on link "Retention Action Plan" at bounding box center [388, 634] width 127 height 15
